Goal: Task Accomplishment & Management: Manage account settings

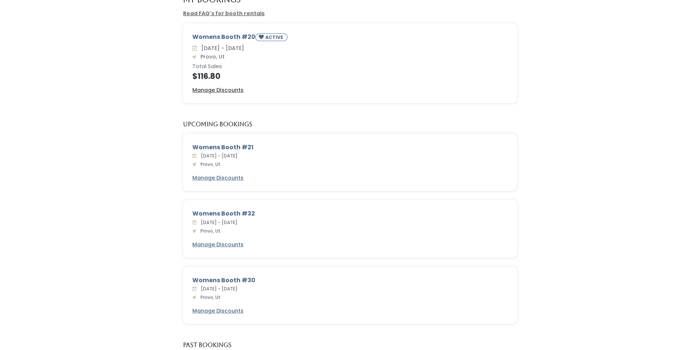
scroll to position [22, 0]
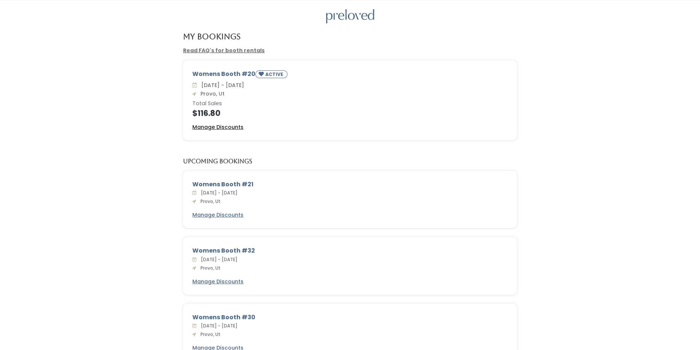
click at [226, 128] on u "Manage Discounts" at bounding box center [217, 126] width 51 height 7
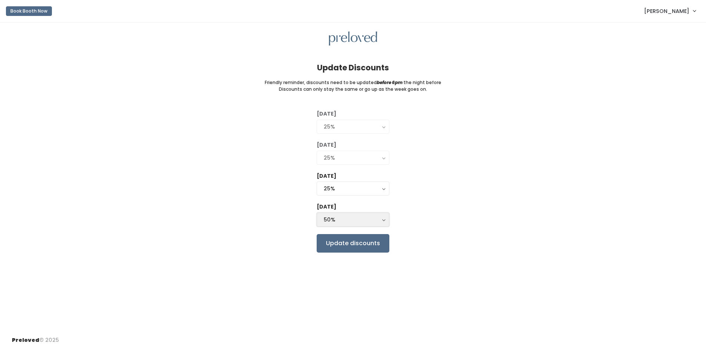
click at [384, 220] on button "50%" at bounding box center [353, 220] width 73 height 14
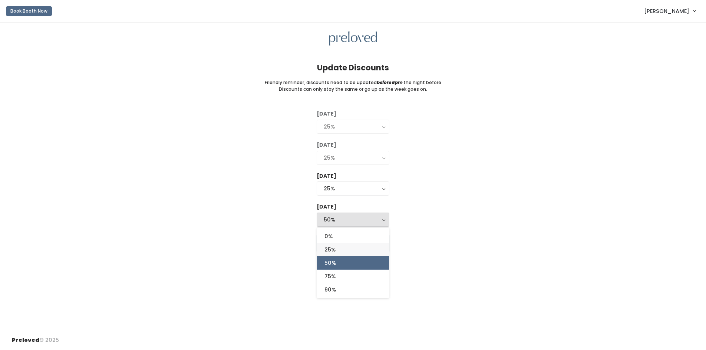
click at [330, 249] on span "25%" at bounding box center [329, 250] width 11 height 8
select select "25%"
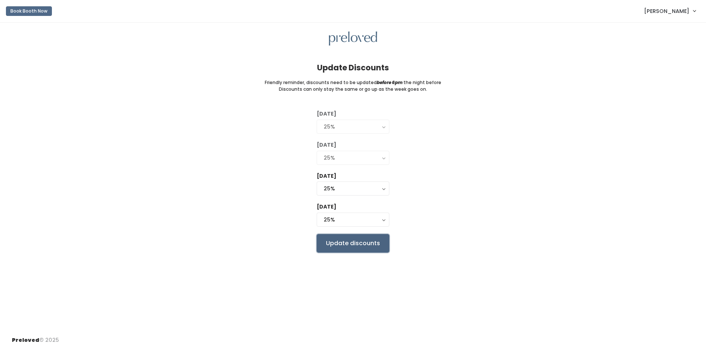
click at [340, 244] on input "Update discounts" at bounding box center [353, 243] width 73 height 19
